Goal: Information Seeking & Learning: Learn about a topic

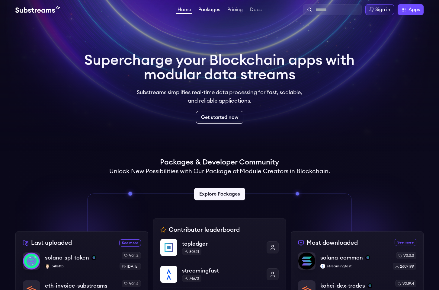
click at [201, 8] on link "Packages" at bounding box center [209, 10] width 24 height 6
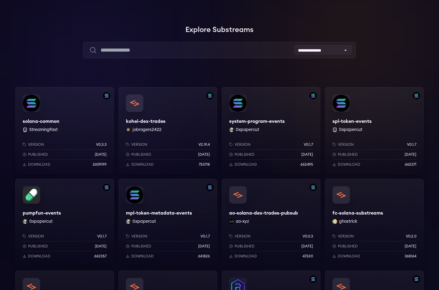
scroll to position [48, 0]
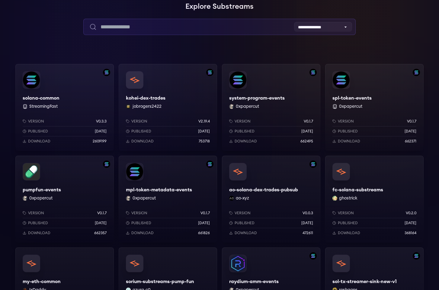
click at [172, 27] on input "text" at bounding box center [219, 27] width 272 height 16
type input "*********"
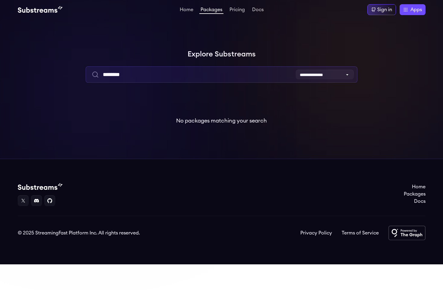
type input "*********"
type input "***"
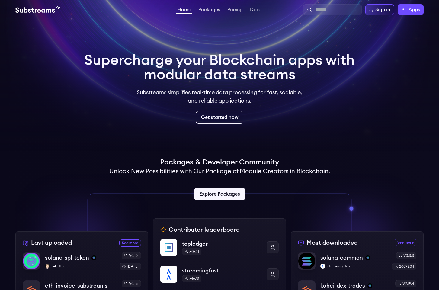
click at [209, 6] on div "Home Packages Pricing Docs Home Packages Pricing Docs Sign in Apps Subgraph Stu…" at bounding box center [219, 9] width 408 height 11
click at [209, 7] on link "Packages" at bounding box center [209, 10] width 24 height 6
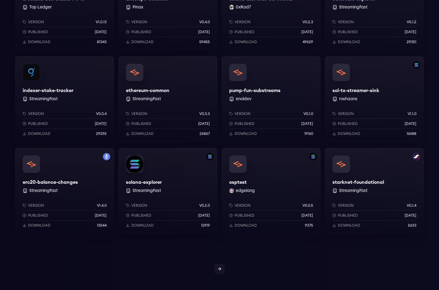
scroll to position [443, 0]
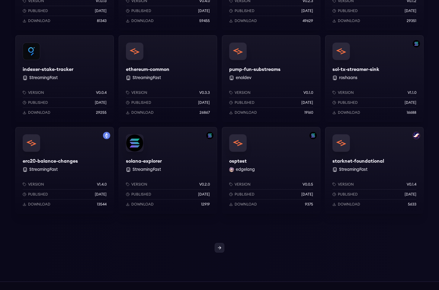
click at [222, 245] on link at bounding box center [220, 248] width 10 height 10
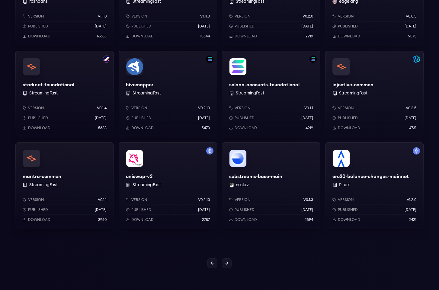
scroll to position [541, 0]
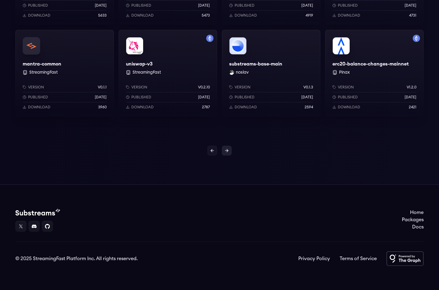
click at [227, 152] on icon at bounding box center [226, 150] width 5 height 5
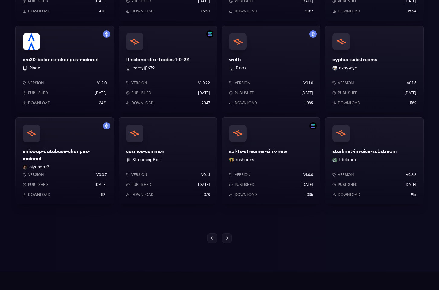
scroll to position [461, 0]
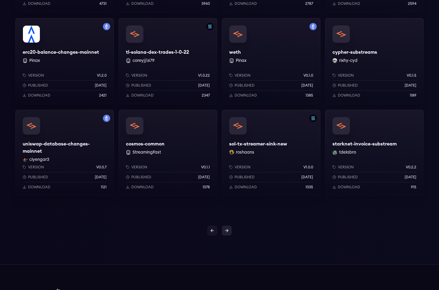
click at [230, 230] on link at bounding box center [227, 231] width 10 height 10
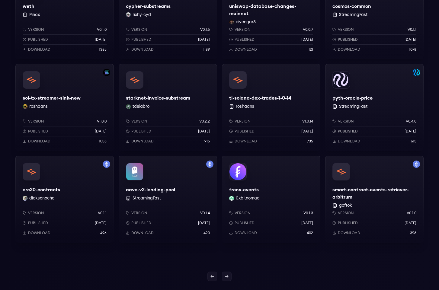
scroll to position [541, 0]
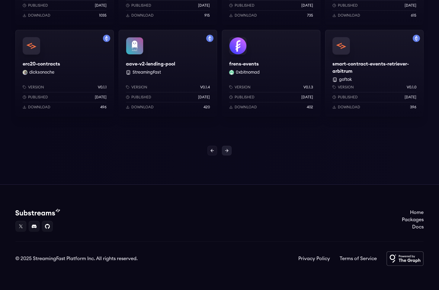
click at [228, 152] on icon at bounding box center [226, 150] width 5 height 5
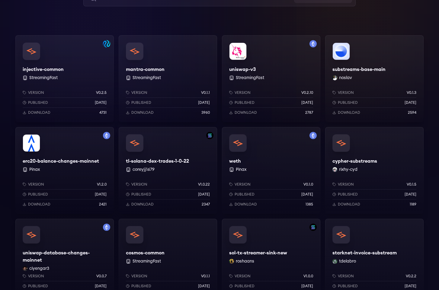
scroll to position [65, 0]
